Goal: Task Accomplishment & Management: Use online tool/utility

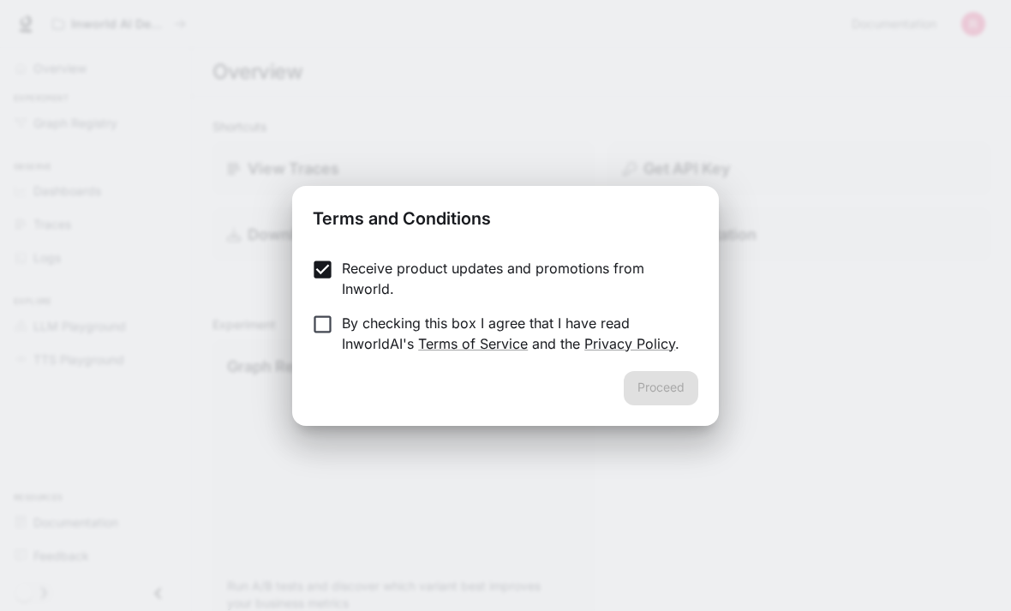
click at [326, 282] on label "Receive product updates and promotions from Inworld." at bounding box center [493, 278] width 381 height 41
click at [676, 381] on button "Proceed" at bounding box center [661, 388] width 75 height 34
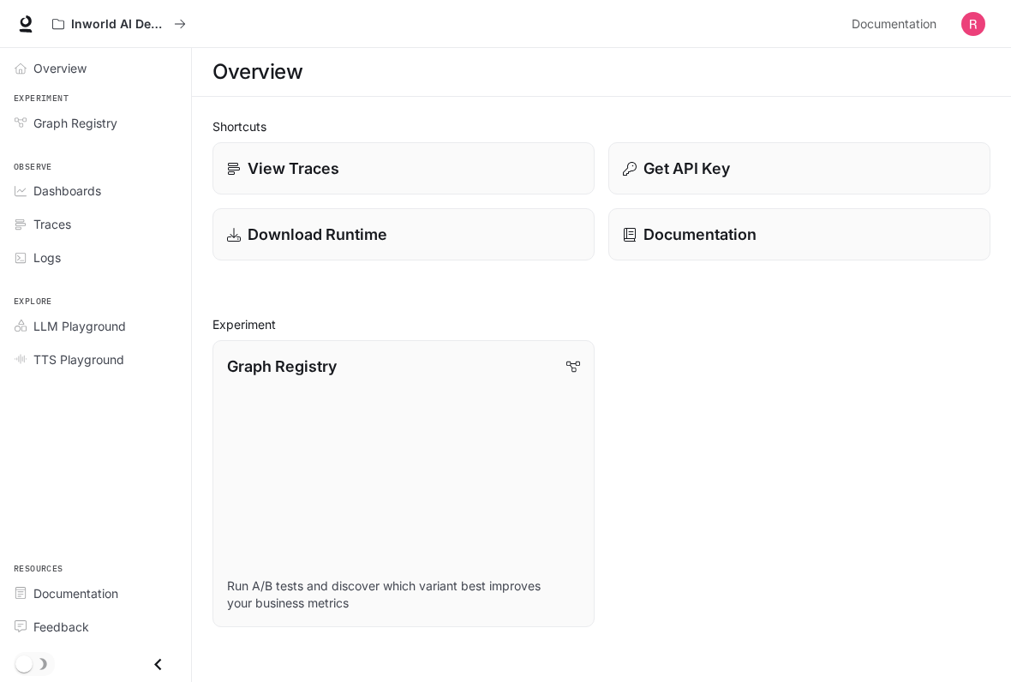
click at [46, 73] on span "Overview" at bounding box center [59, 68] width 53 height 18
click at [40, 108] on link "Graph Registry" at bounding box center [95, 123] width 177 height 30
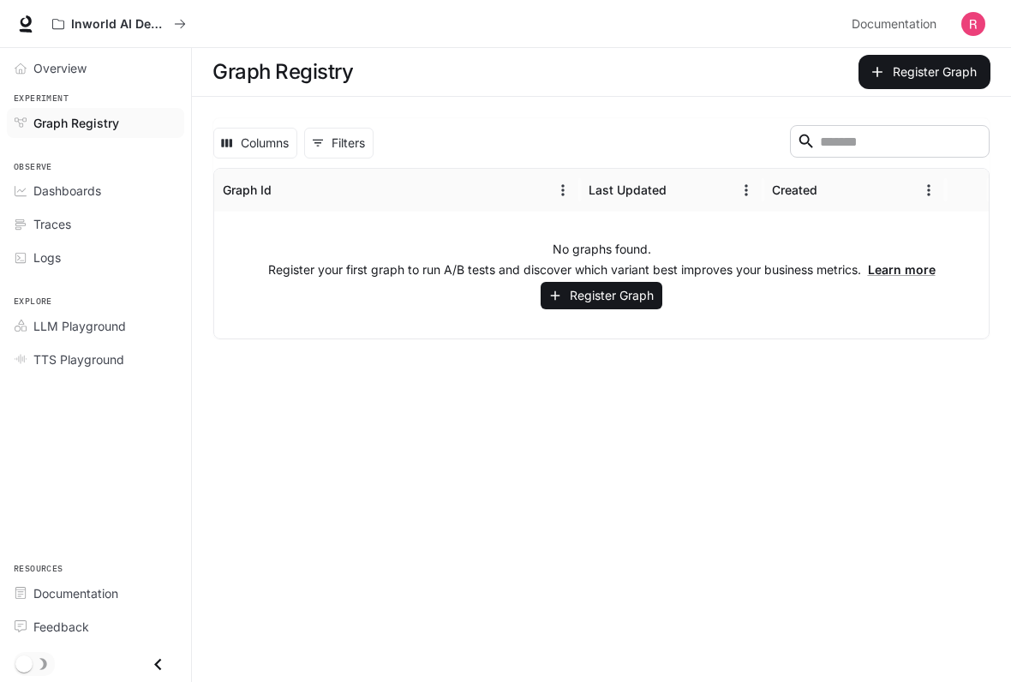
click at [51, 67] on span "Overview" at bounding box center [59, 68] width 53 height 18
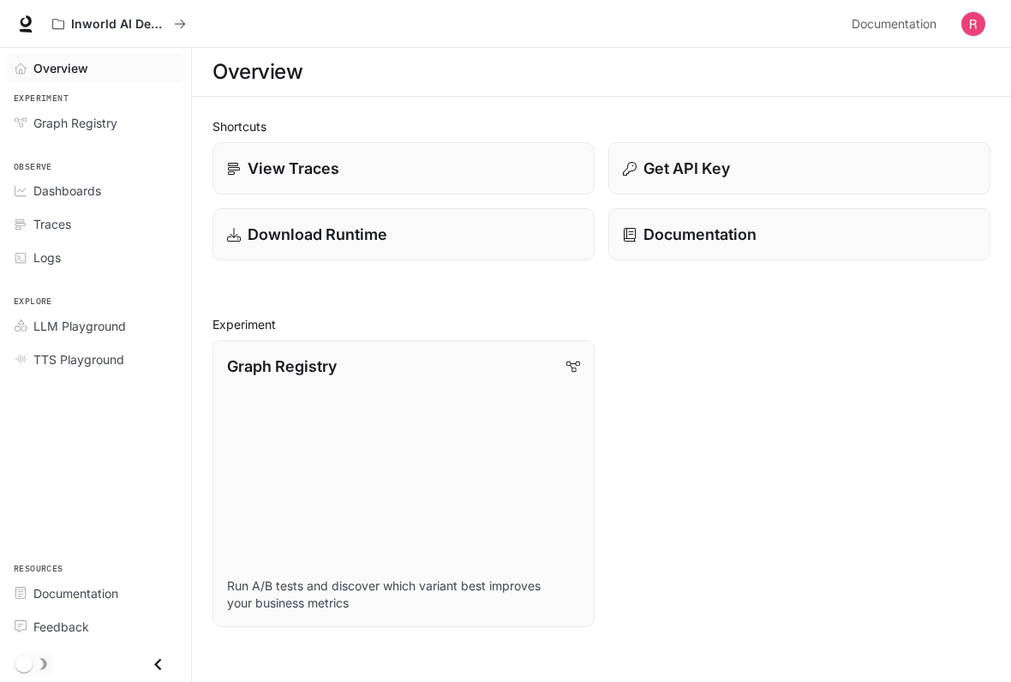
click at [37, 63] on span "Overview" at bounding box center [60, 68] width 55 height 18
click at [516, 446] on link "Graph Registry Run A/B tests and discover which variant best improves your busi…" at bounding box center [404, 483] width 382 height 287
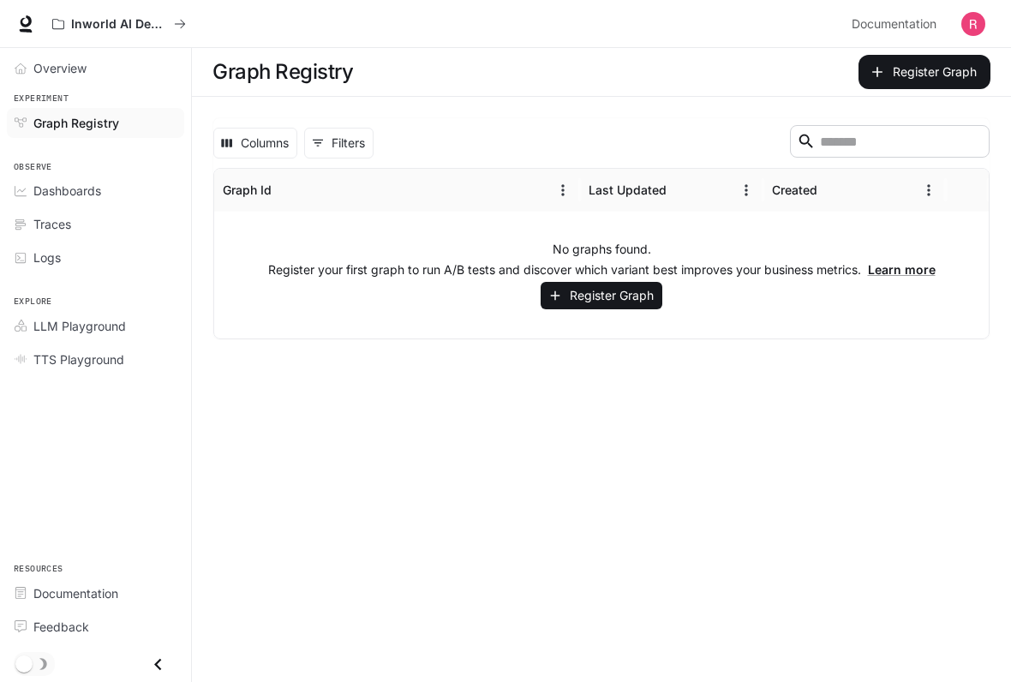
click at [632, 286] on button "Register Graph" at bounding box center [602, 296] width 122 height 28
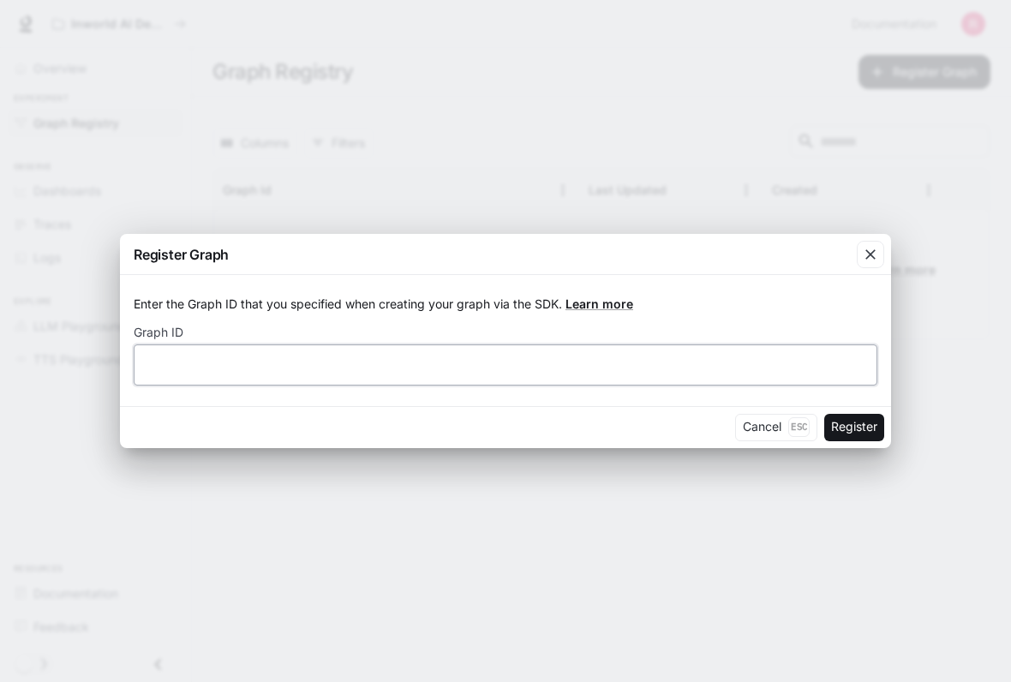
click at [801, 366] on input "text" at bounding box center [506, 364] width 742 height 17
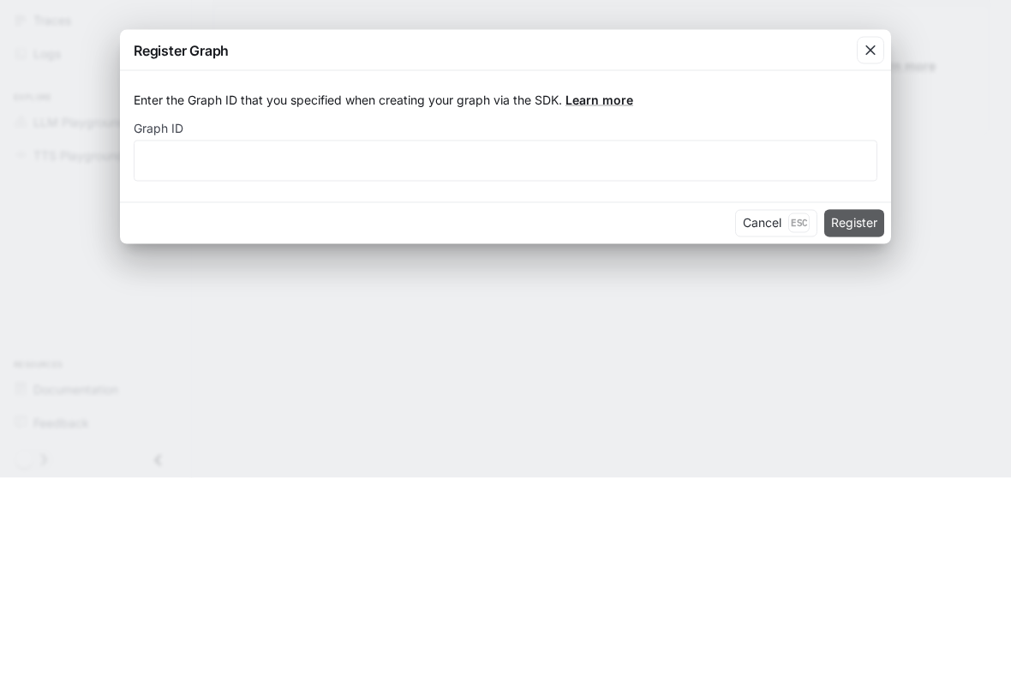
click at [865, 414] on button "Register" at bounding box center [854, 427] width 60 height 27
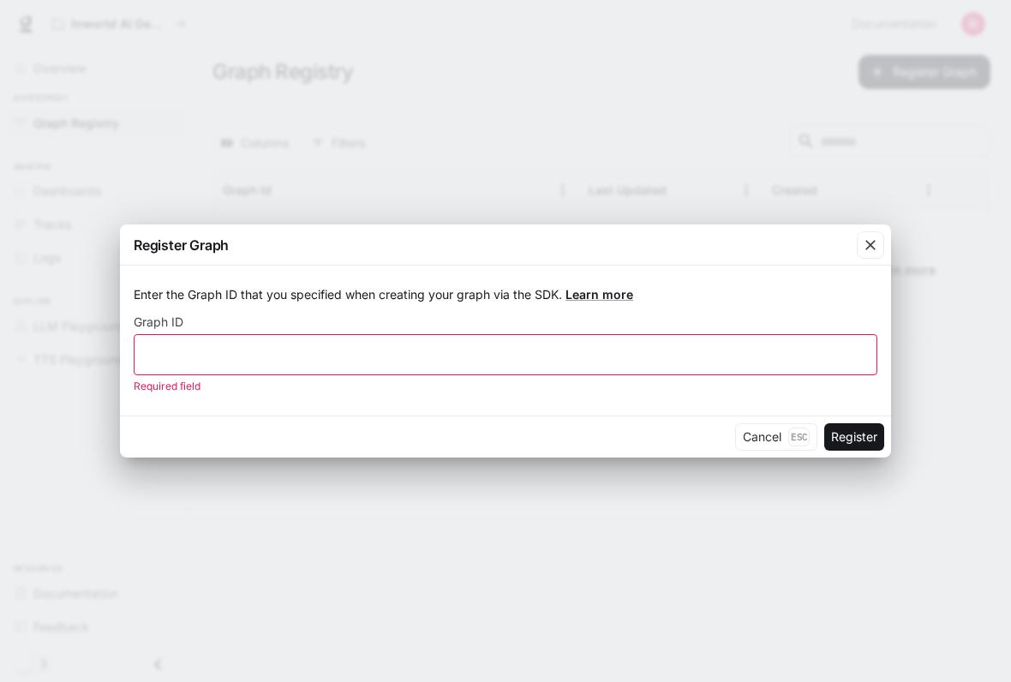
click at [872, 244] on icon "button" at bounding box center [870, 245] width 10 height 10
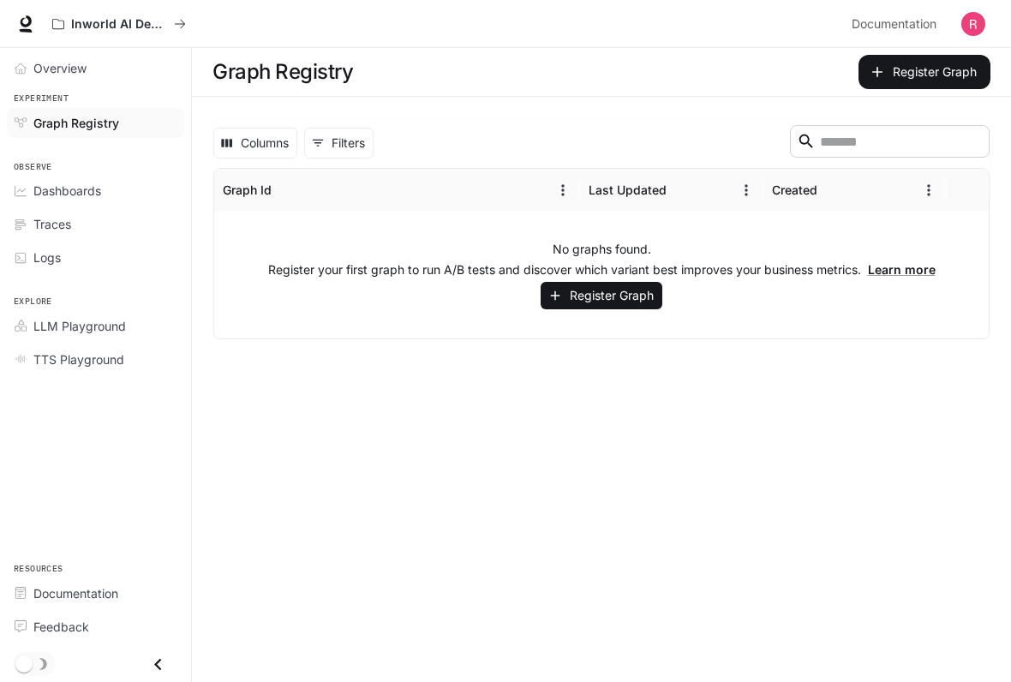
click at [85, 187] on span "Dashboards" at bounding box center [67, 191] width 68 height 18
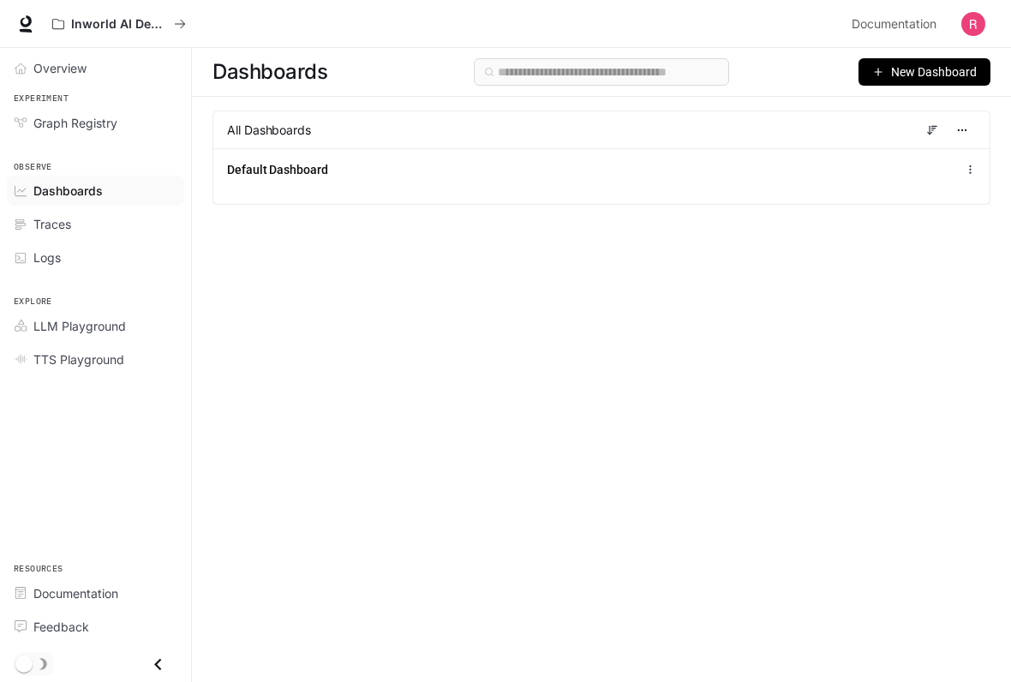
click at [972, 79] on span "New Dashboard" at bounding box center [934, 72] width 86 height 19
click at [962, 109] on div "Create dashboard" at bounding box center [905, 108] width 142 height 19
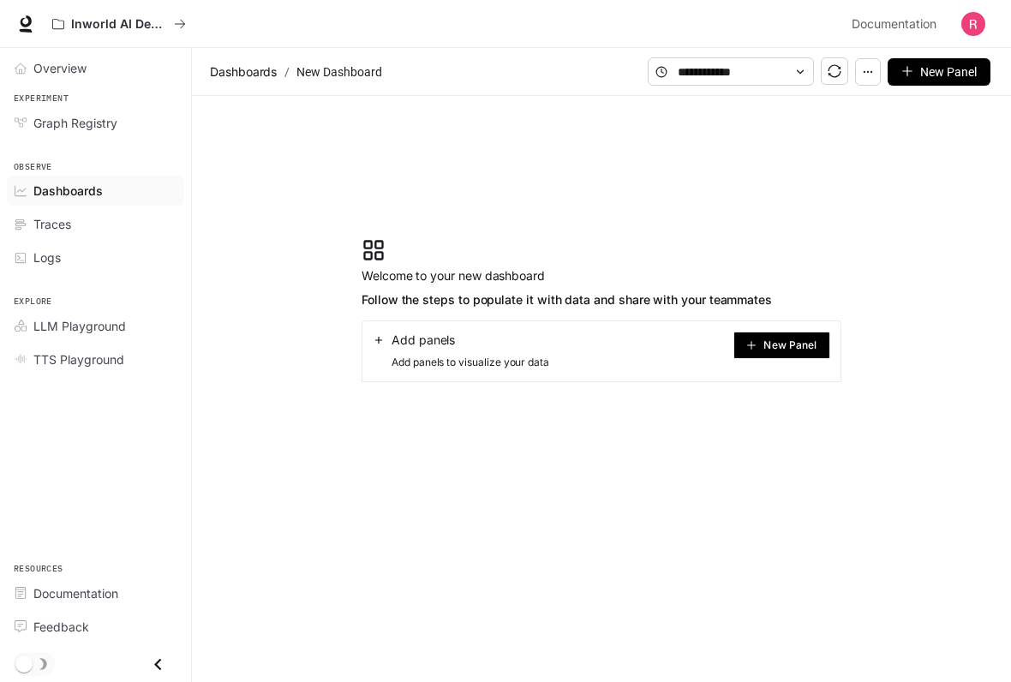
click at [812, 341] on span "New Panel" at bounding box center [789, 345] width 53 height 9
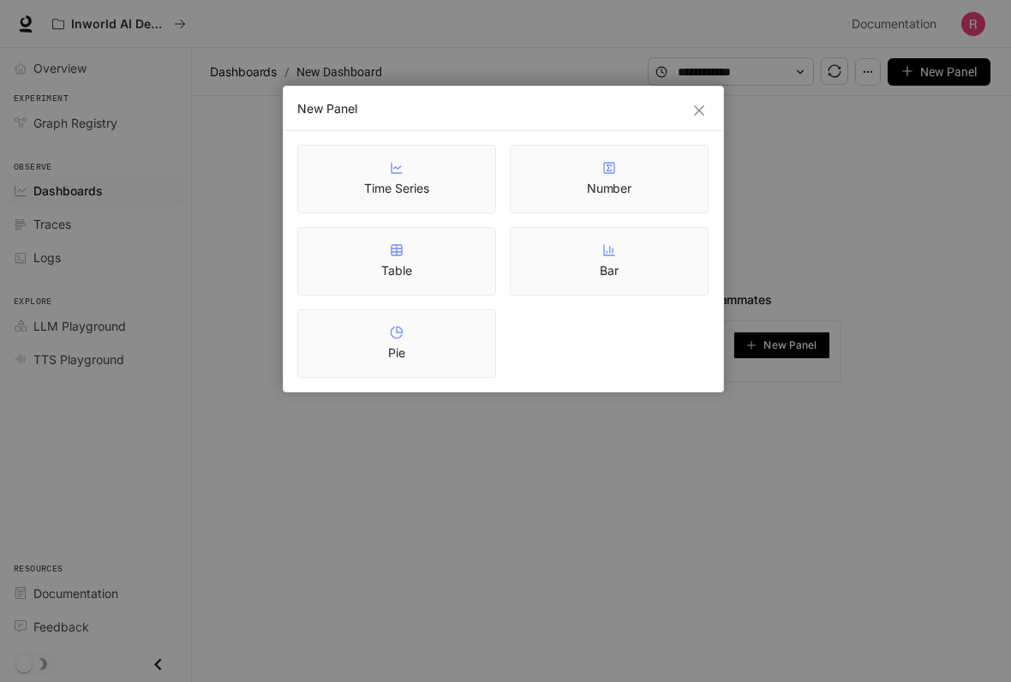
click at [448, 264] on div "Table" at bounding box center [396, 261] width 199 height 69
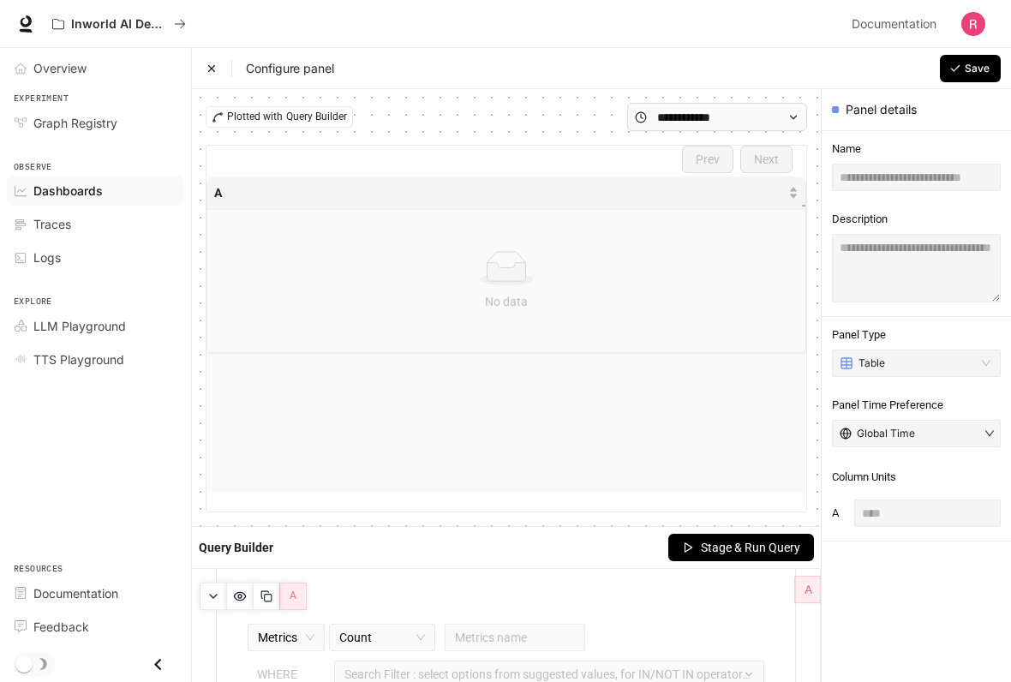
click at [751, 308] on div "No data" at bounding box center [506, 301] width 557 height 19
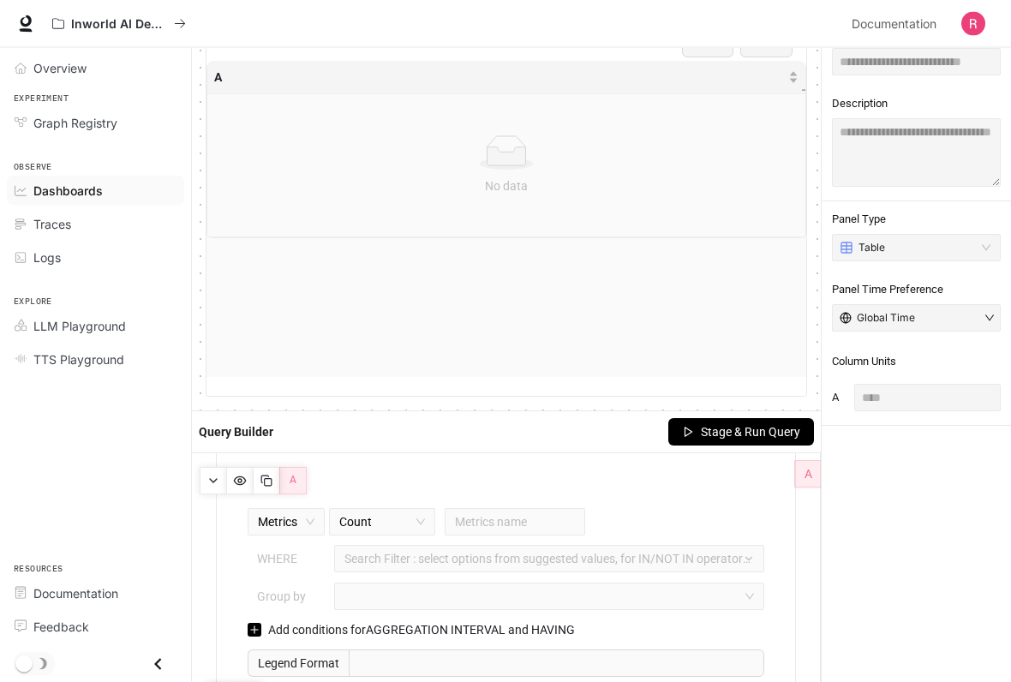
scroll to position [154, 0]
